Goal: Task Accomplishment & Management: Use online tool/utility

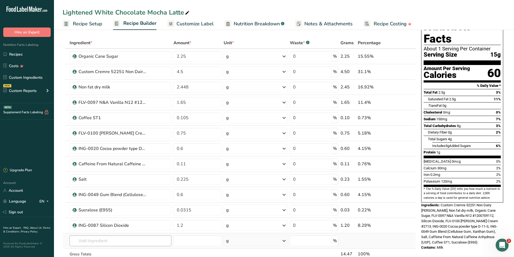
scroll to position [27, 0]
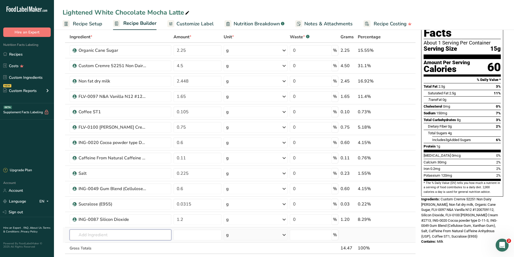
click at [110, 233] on input "text" at bounding box center [121, 235] width 102 height 11
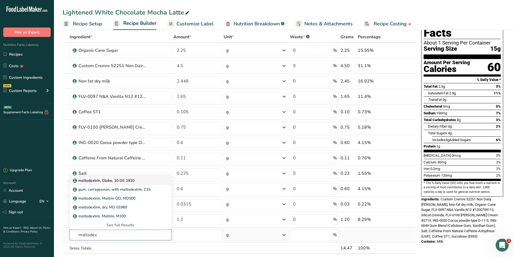
type input "maltodex"
click at [120, 183] on p "maltodextrin, Globe, 10 DE 1910" at bounding box center [104, 181] width 60 height 6
type input "maltodextrin, Globe, 10 DE 1910"
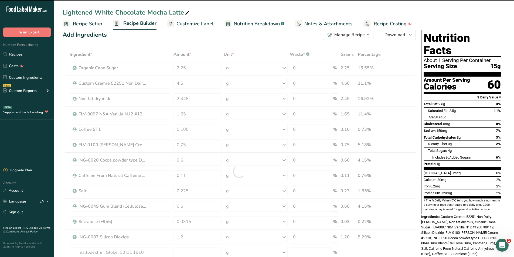
scroll to position [0, 0]
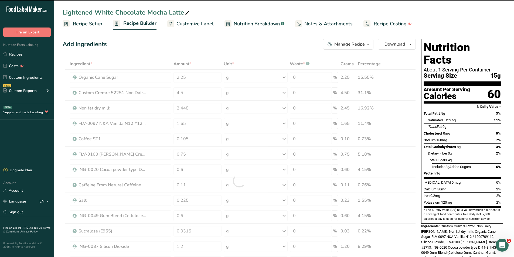
type input "0"
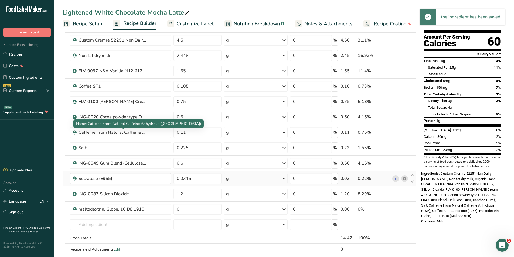
scroll to position [54, 0]
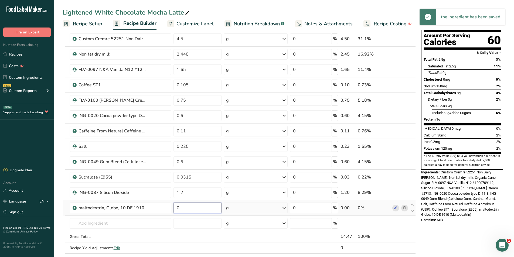
click at [187, 206] on input "0" at bounding box center [197, 208] width 48 height 11
type input "3.22"
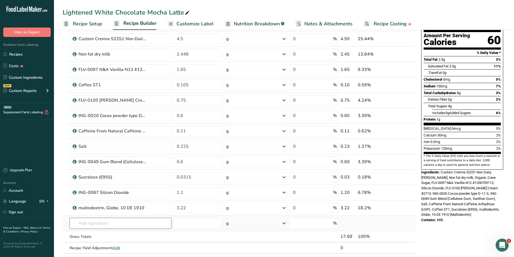
click at [137, 225] on div "Ingredient * Amount * Unit * Waste * .a-a{fill:#347362;}.b-a{fill:#fff;} Grams …" at bounding box center [239, 134] width 353 height 261
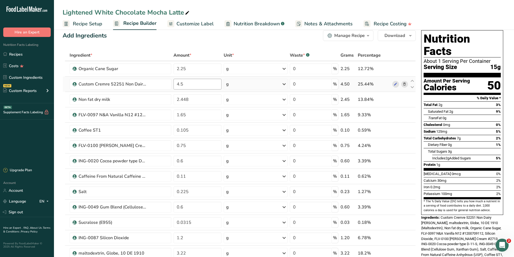
scroll to position [0, 0]
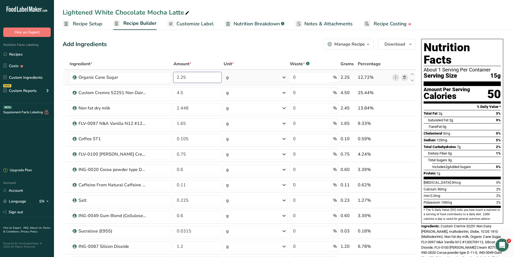
click at [201, 78] on input "2.25" at bounding box center [197, 77] width 48 height 11
type input "2"
click at [204, 81] on input "3.22" at bounding box center [197, 77] width 48 height 11
type input "3.22"
click at [210, 87] on div "Ingredient * Amount * Unit * Waste * .a-a{fill:#347362;}.b-a{fill:#fff;} Grams …" at bounding box center [239, 188] width 353 height 261
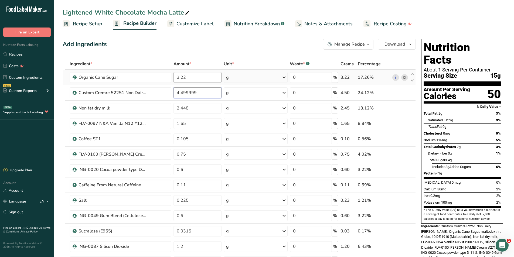
type input "4.499999"
click at [204, 76] on div "Ingredient * Amount * Unit * Waste * .a-a{fill:#347362;}.b-a{fill:#fff;} Grams …" at bounding box center [239, 188] width 353 height 261
